Goal: Information Seeking & Learning: Learn about a topic

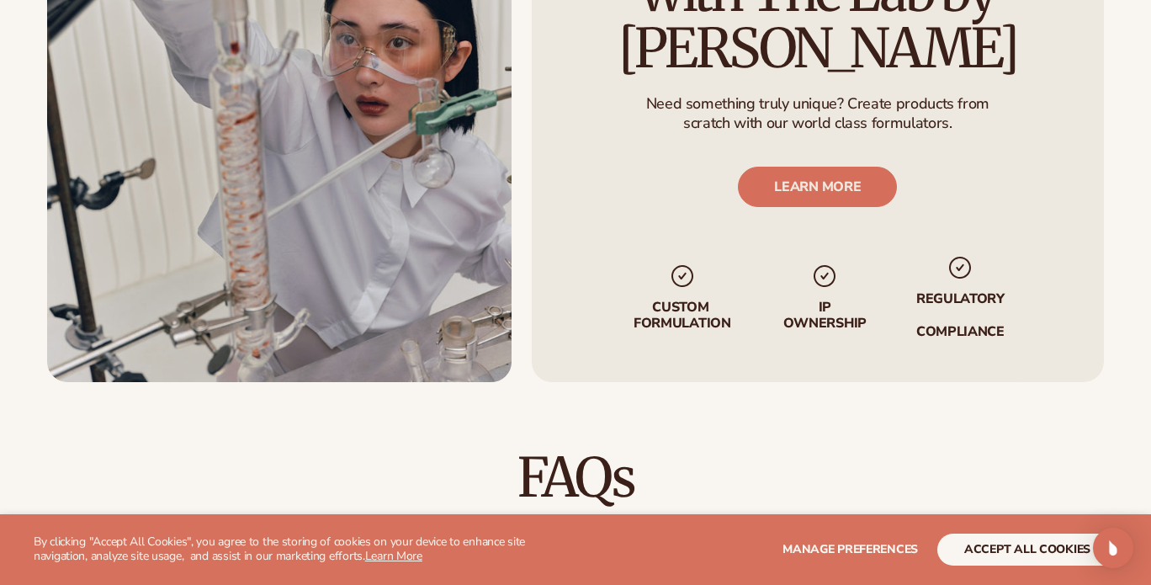
scroll to position [2361, 0]
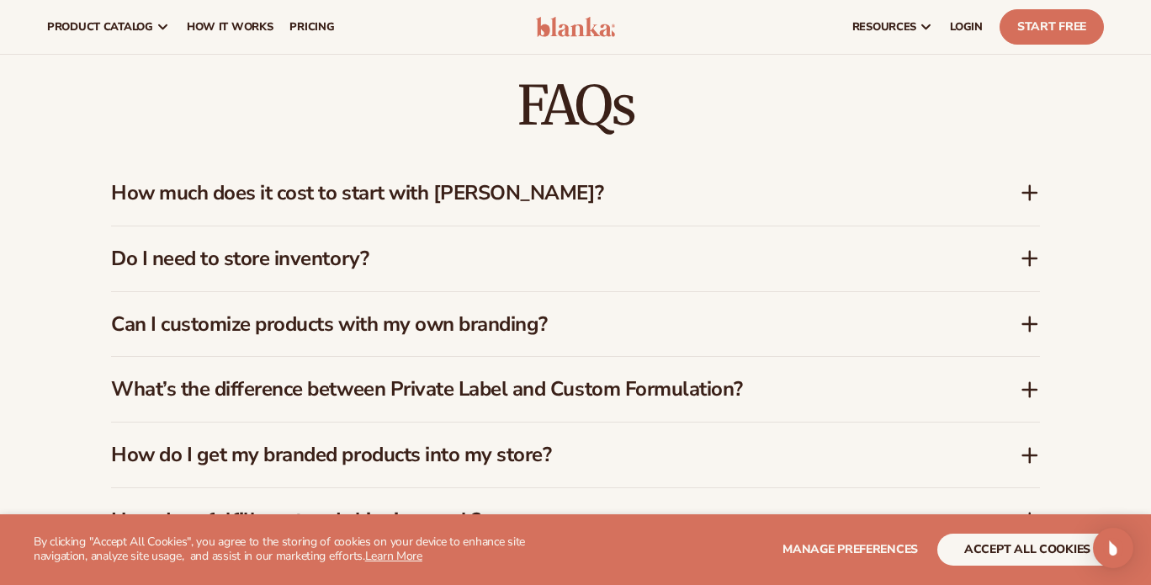
click at [364, 248] on h3 "Do I need to store inventory?" at bounding box center [540, 259] width 858 height 24
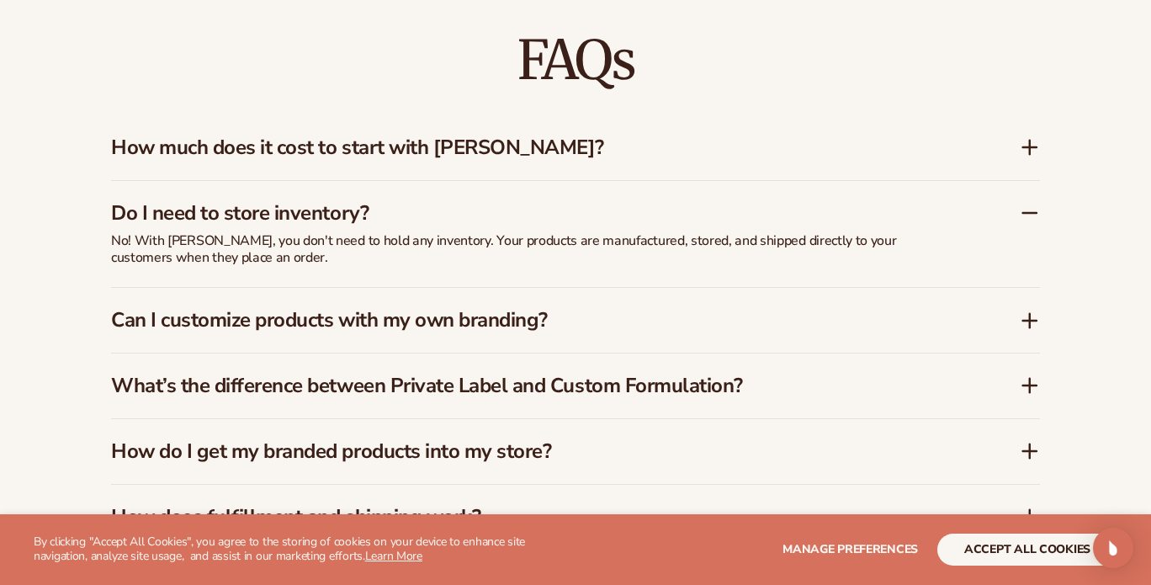
scroll to position [2415, 0]
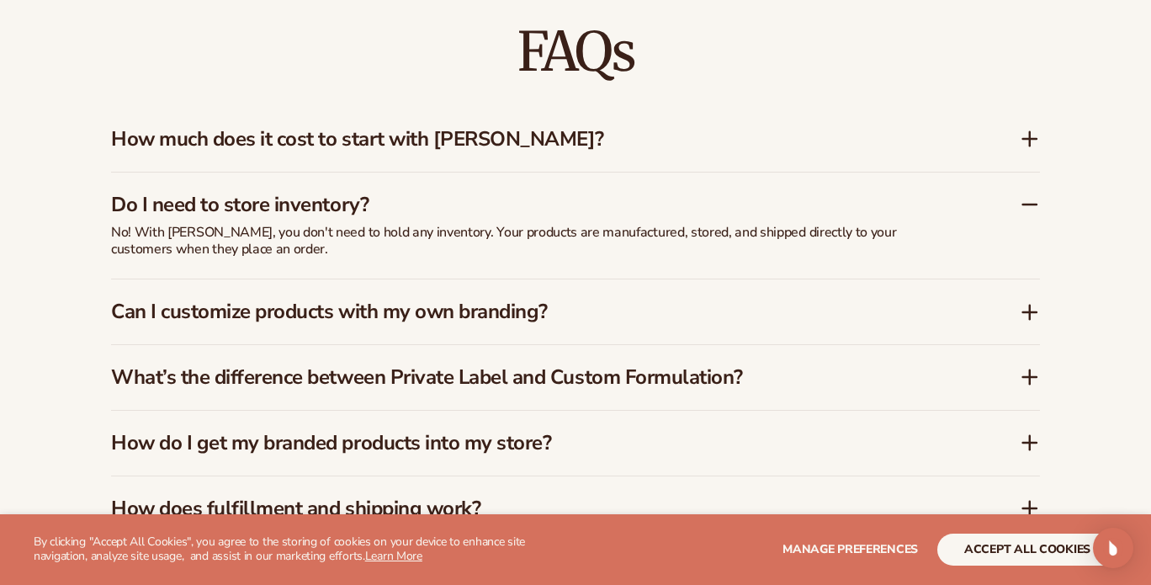
click at [385, 300] on h3 "Can I customize products with my own branding?" at bounding box center [540, 312] width 858 height 24
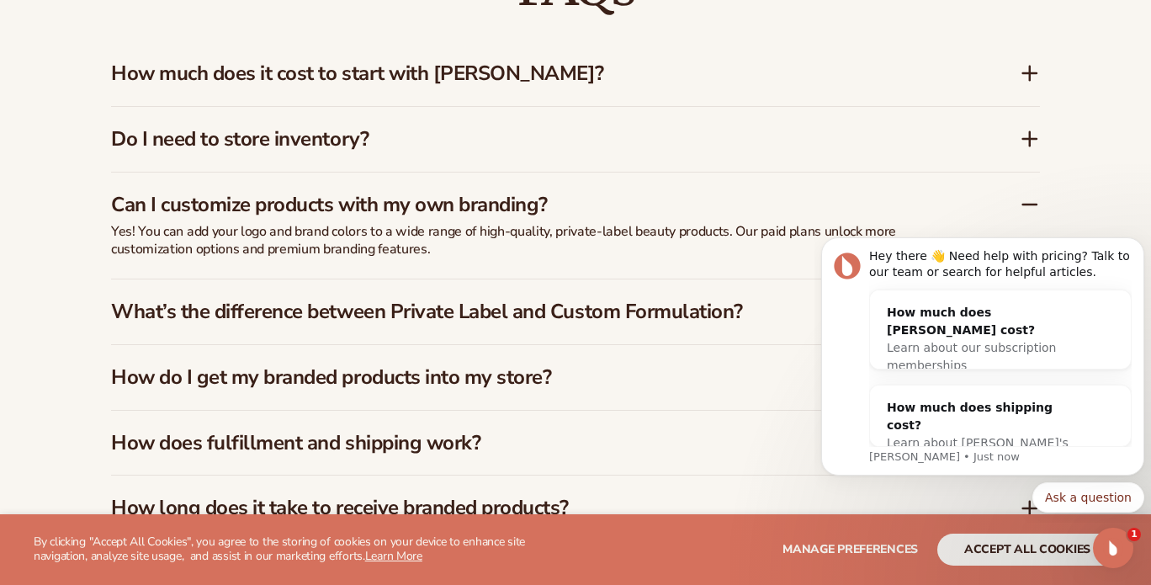
scroll to position [0, 0]
click at [440, 300] on h3 "What’s the difference between Private Label and Custom Formulation?" at bounding box center [540, 312] width 858 height 24
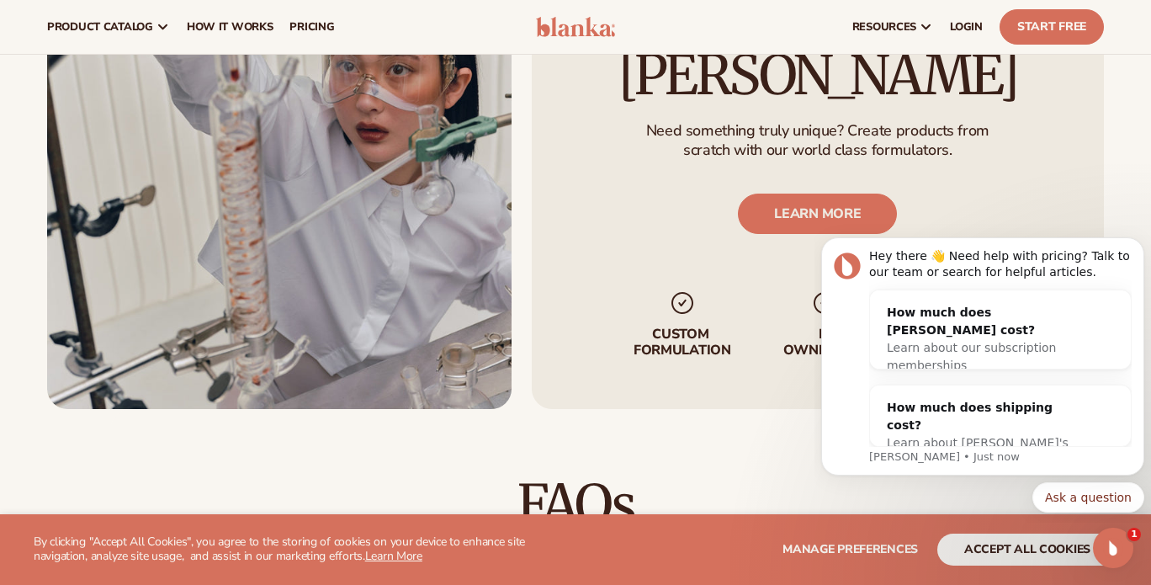
scroll to position [1828, 0]
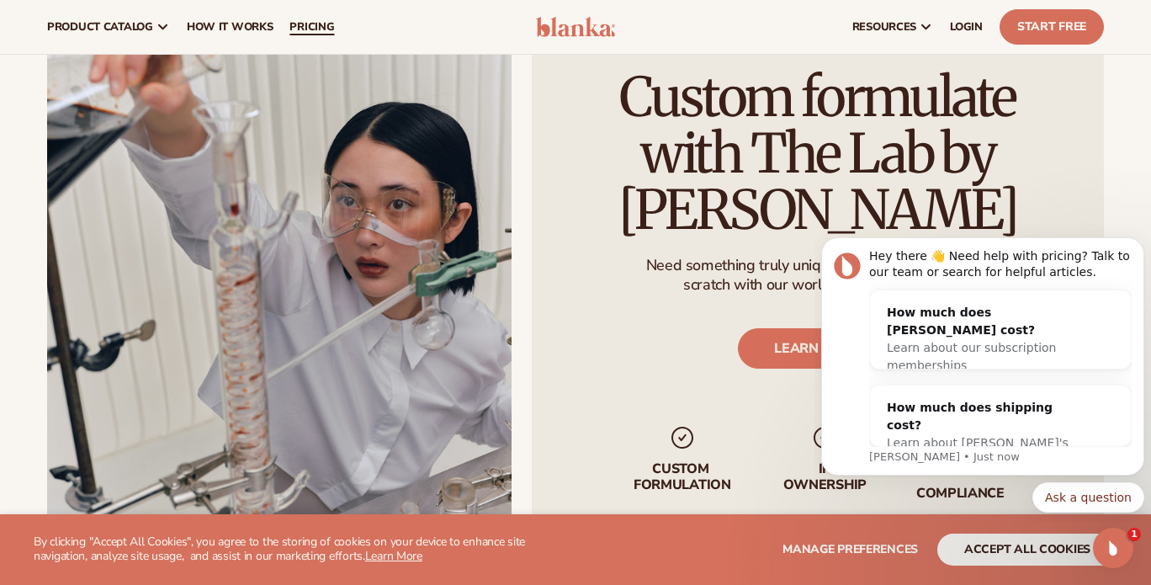
click at [308, 29] on span "pricing" at bounding box center [311, 26] width 45 height 13
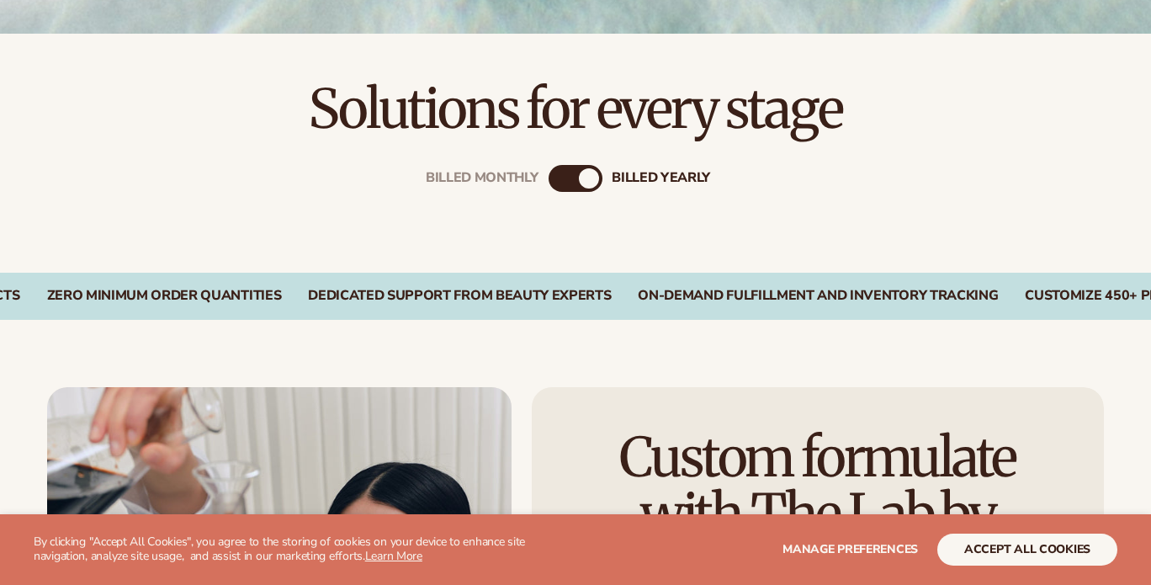
scroll to position [485, 0]
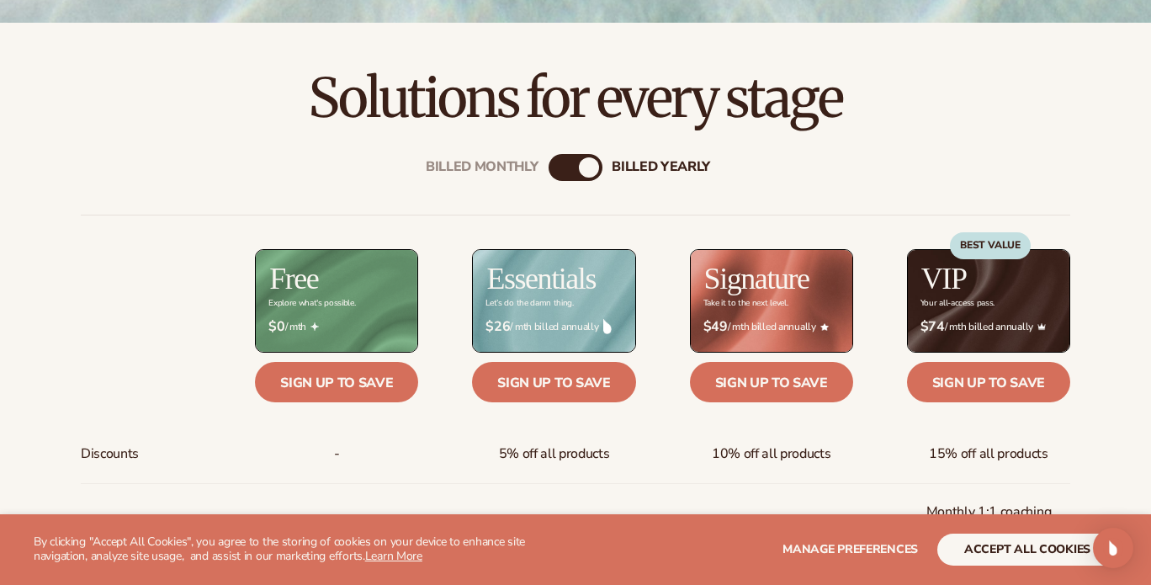
click at [578, 167] on div "Billed Monthly billed Yearly" at bounding box center [576, 167] width 54 height 27
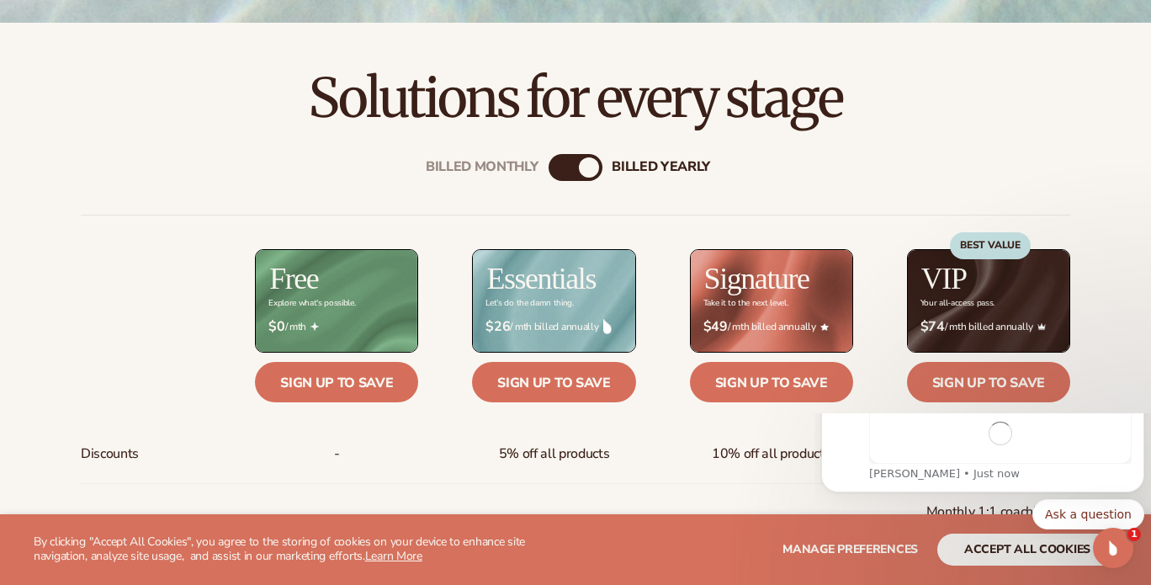
scroll to position [0, 0]
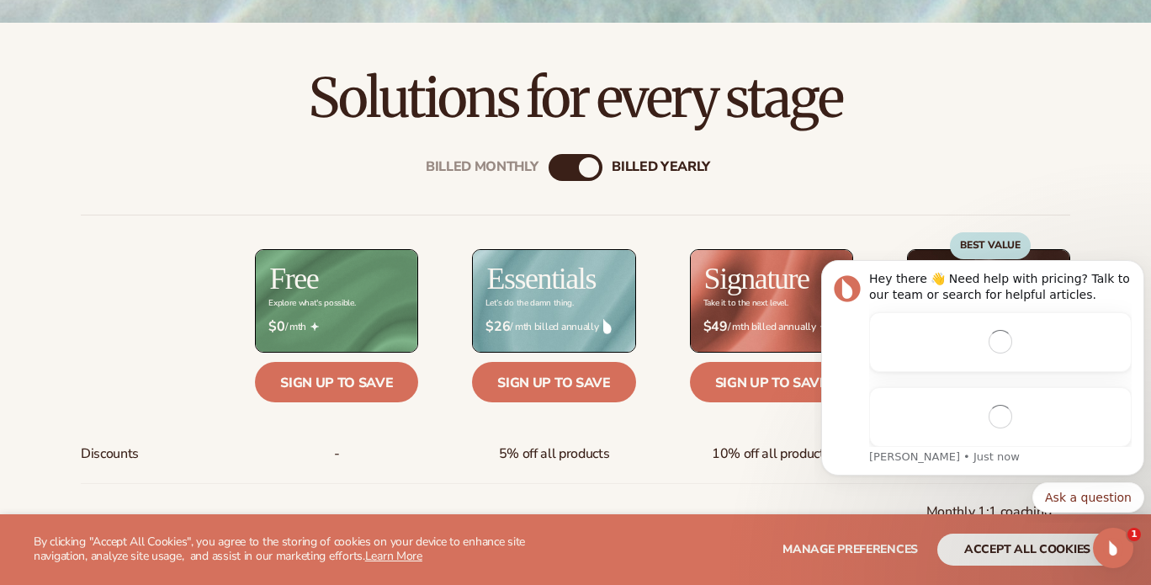
click at [590, 170] on div "billed Yearly" at bounding box center [589, 167] width 20 height 20
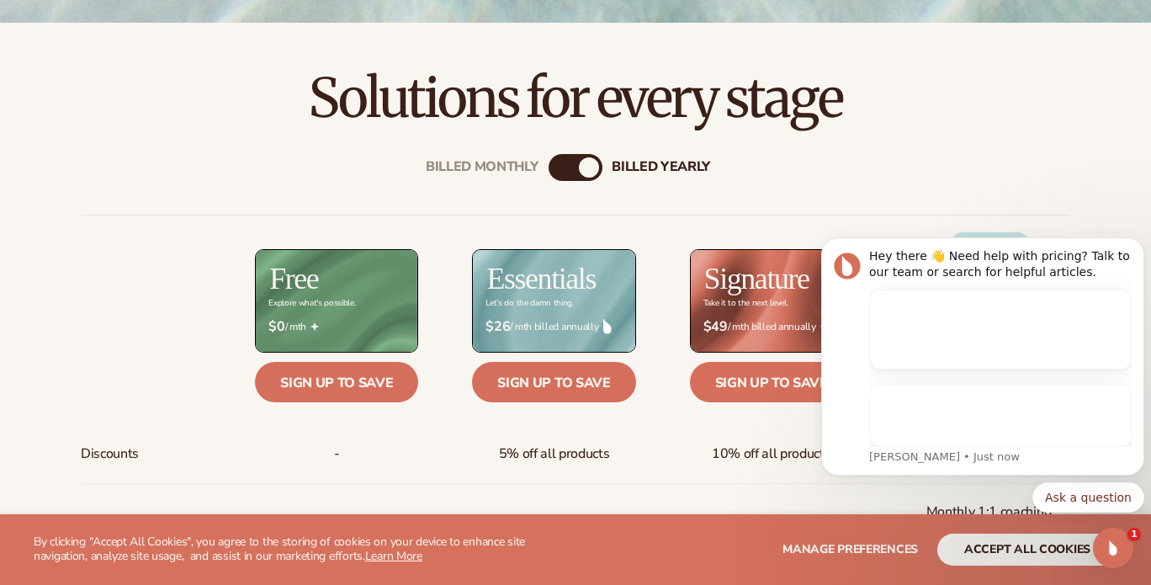
click at [583, 171] on div "billed Yearly" at bounding box center [589, 167] width 20 height 20
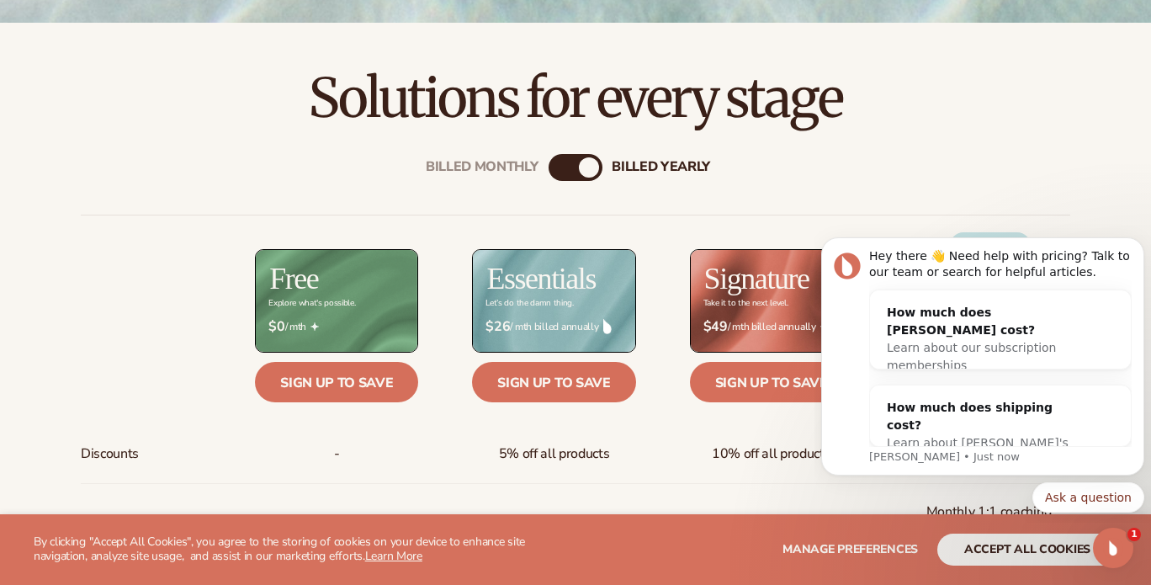
click at [587, 162] on div "billed Yearly" at bounding box center [589, 167] width 20 height 20
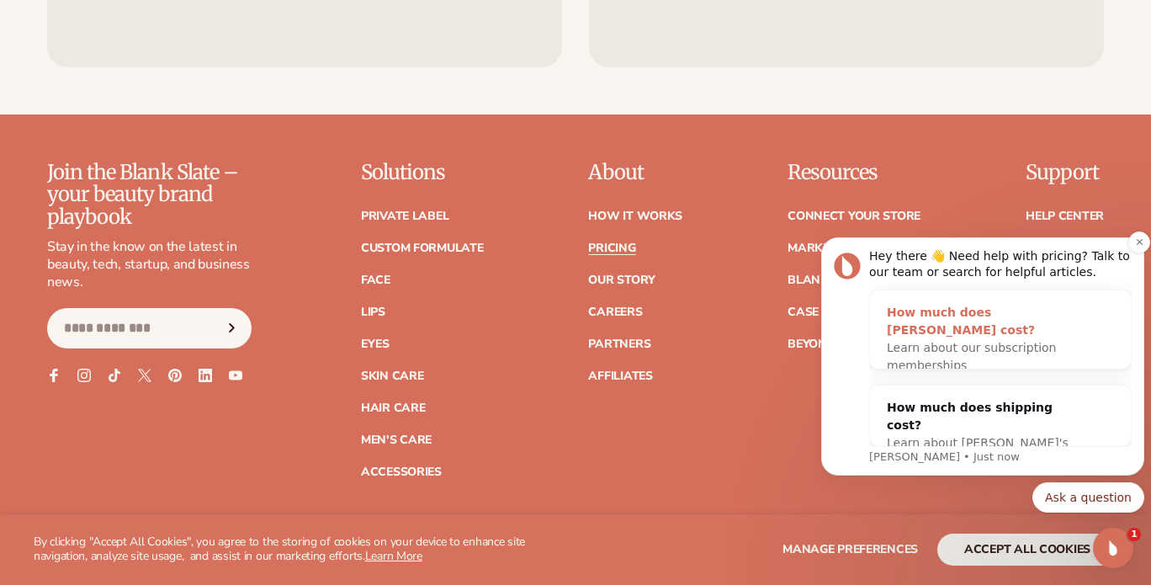
scroll to position [3410, 0]
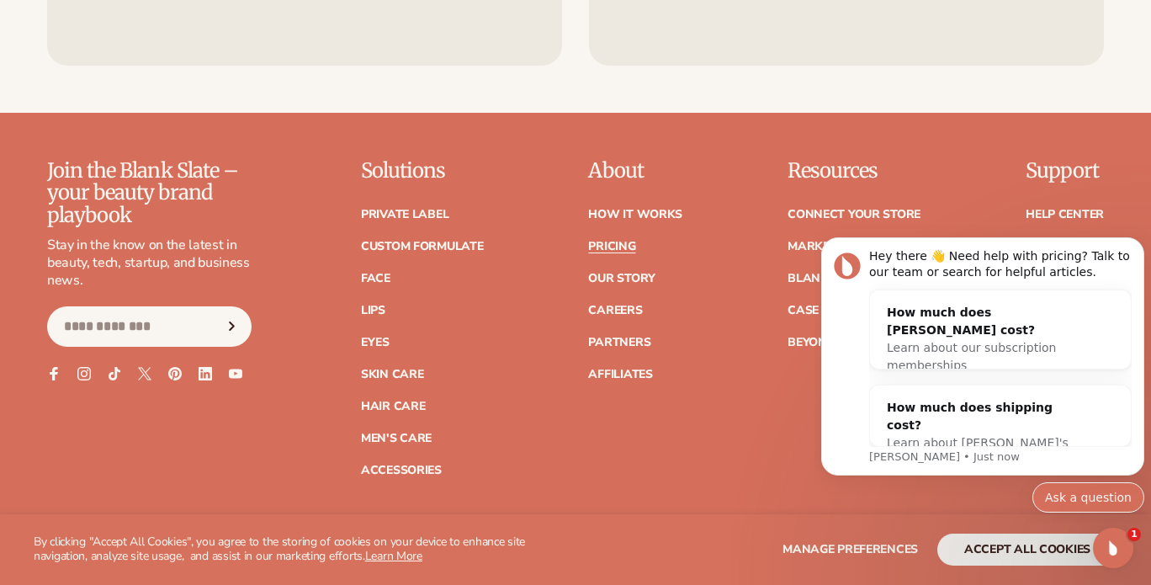
click at [1076, 491] on button "Ask a question" at bounding box center [1088, 497] width 112 height 30
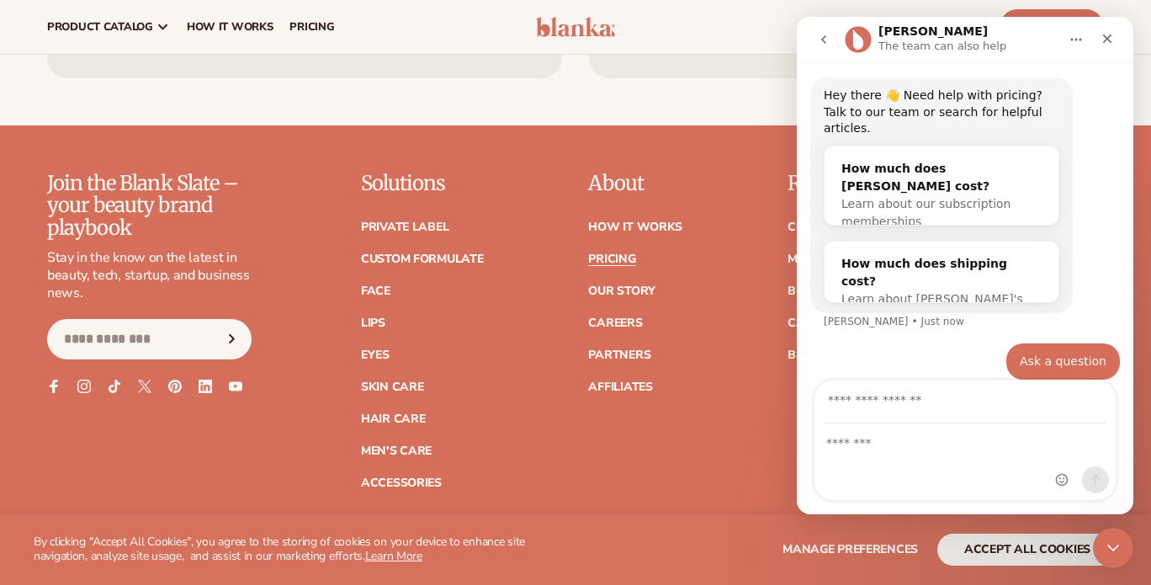
scroll to position [3396, 0]
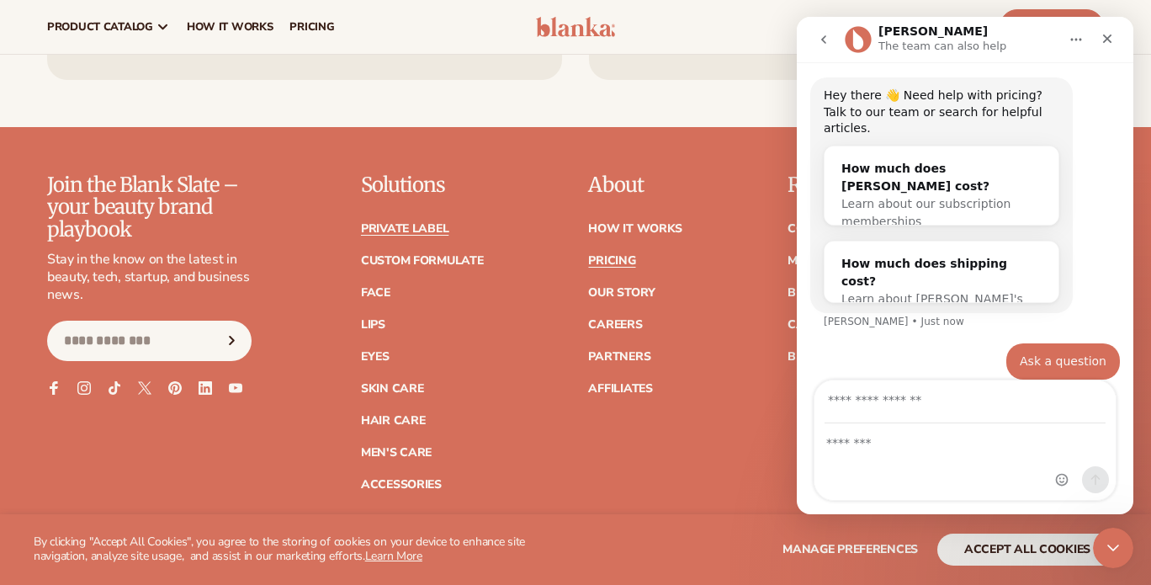
click at [422, 223] on link "Private label" at bounding box center [405, 229] width 88 height 12
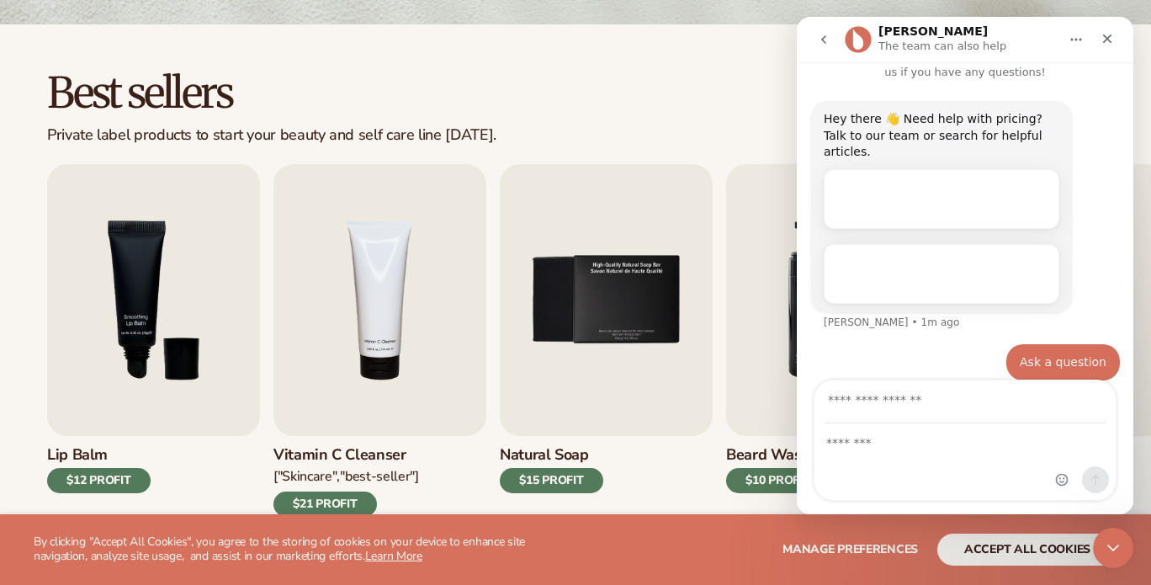
scroll to position [32, 0]
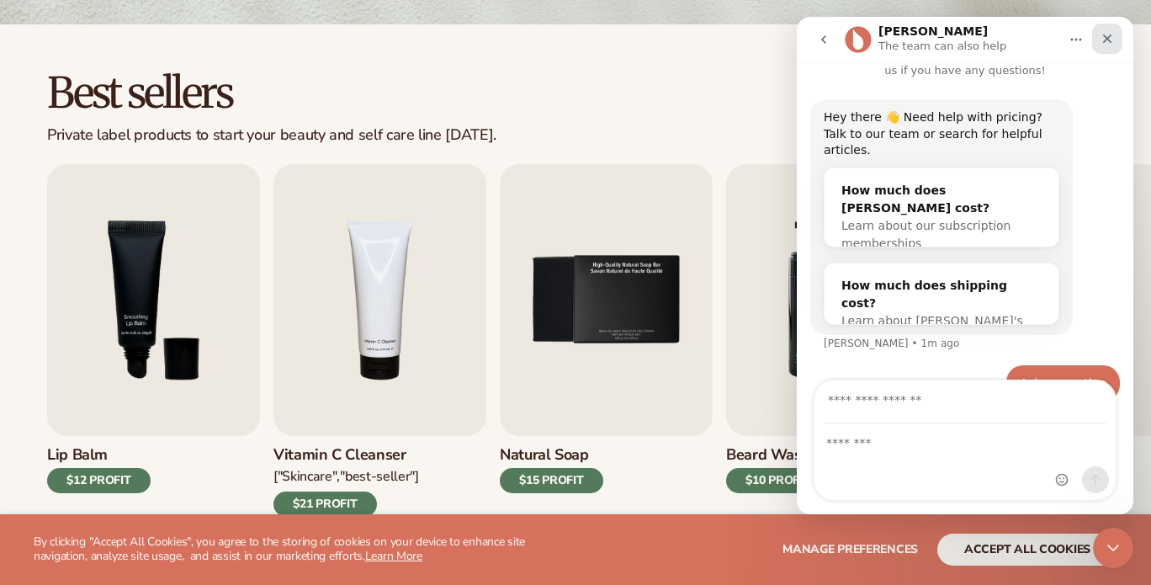
click at [1112, 35] on icon "Close" at bounding box center [1107, 38] width 13 height 13
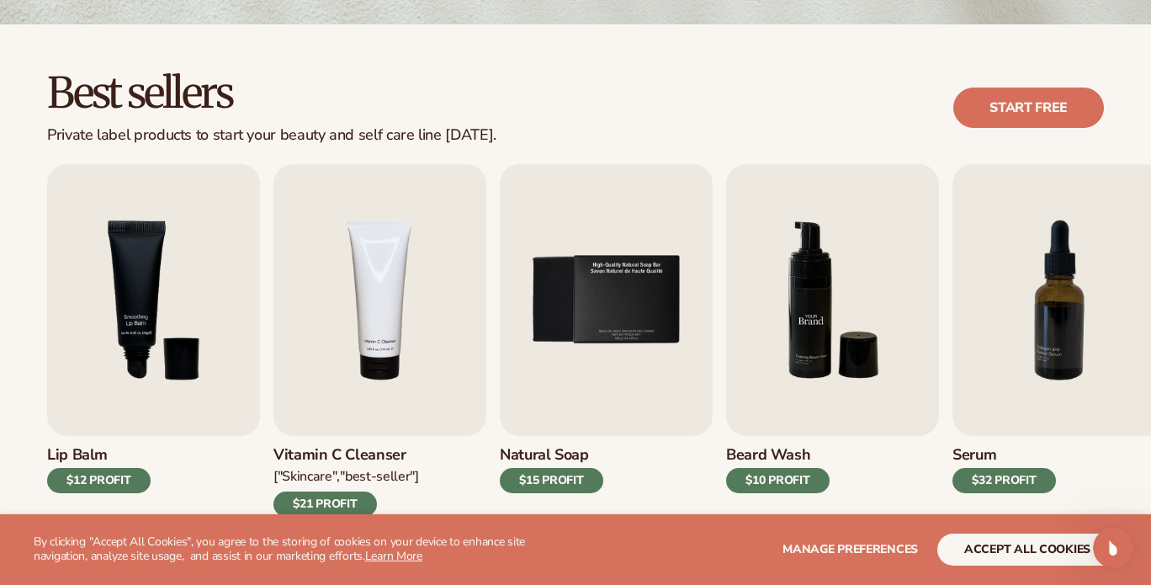
scroll to position [54, 0]
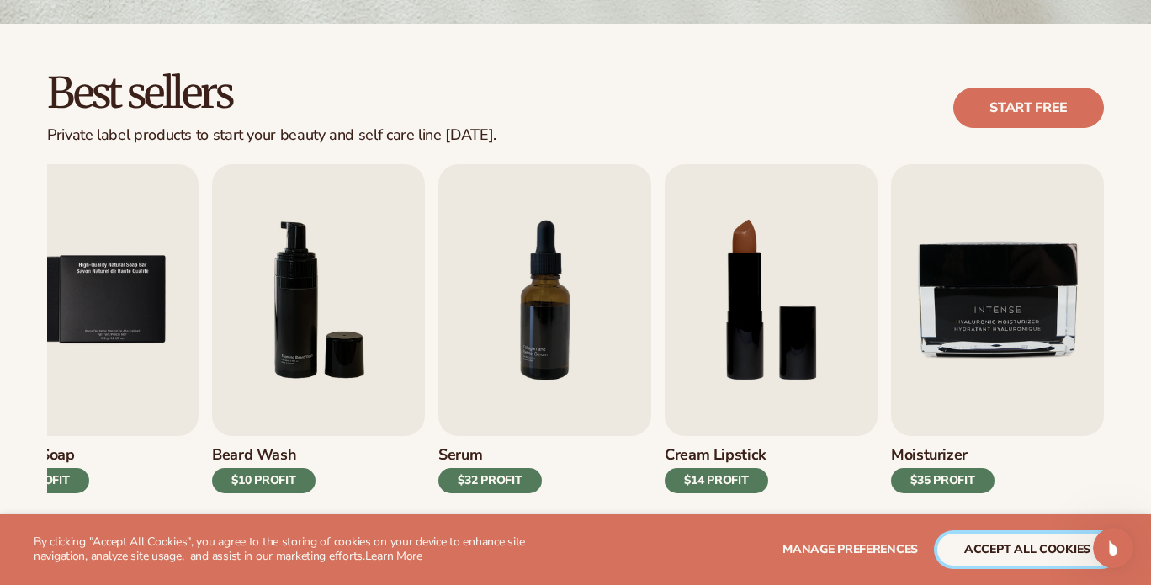
click at [1015, 541] on button "accept all cookies" at bounding box center [1027, 549] width 180 height 32
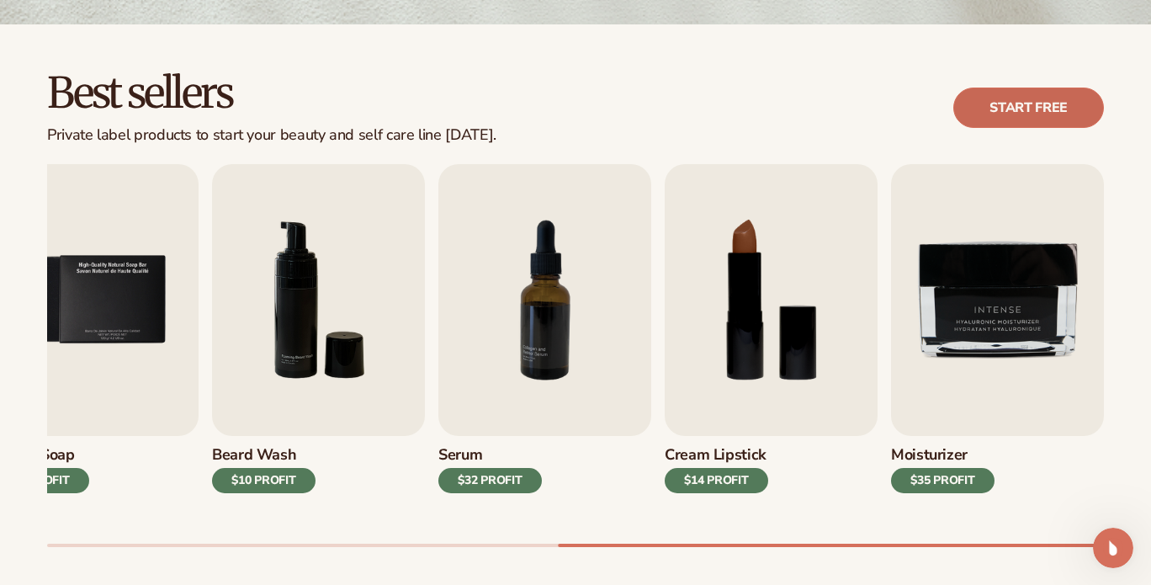
click at [1039, 109] on link "Start free" at bounding box center [1028, 108] width 151 height 40
